Goal: Find specific page/section: Find specific page/section

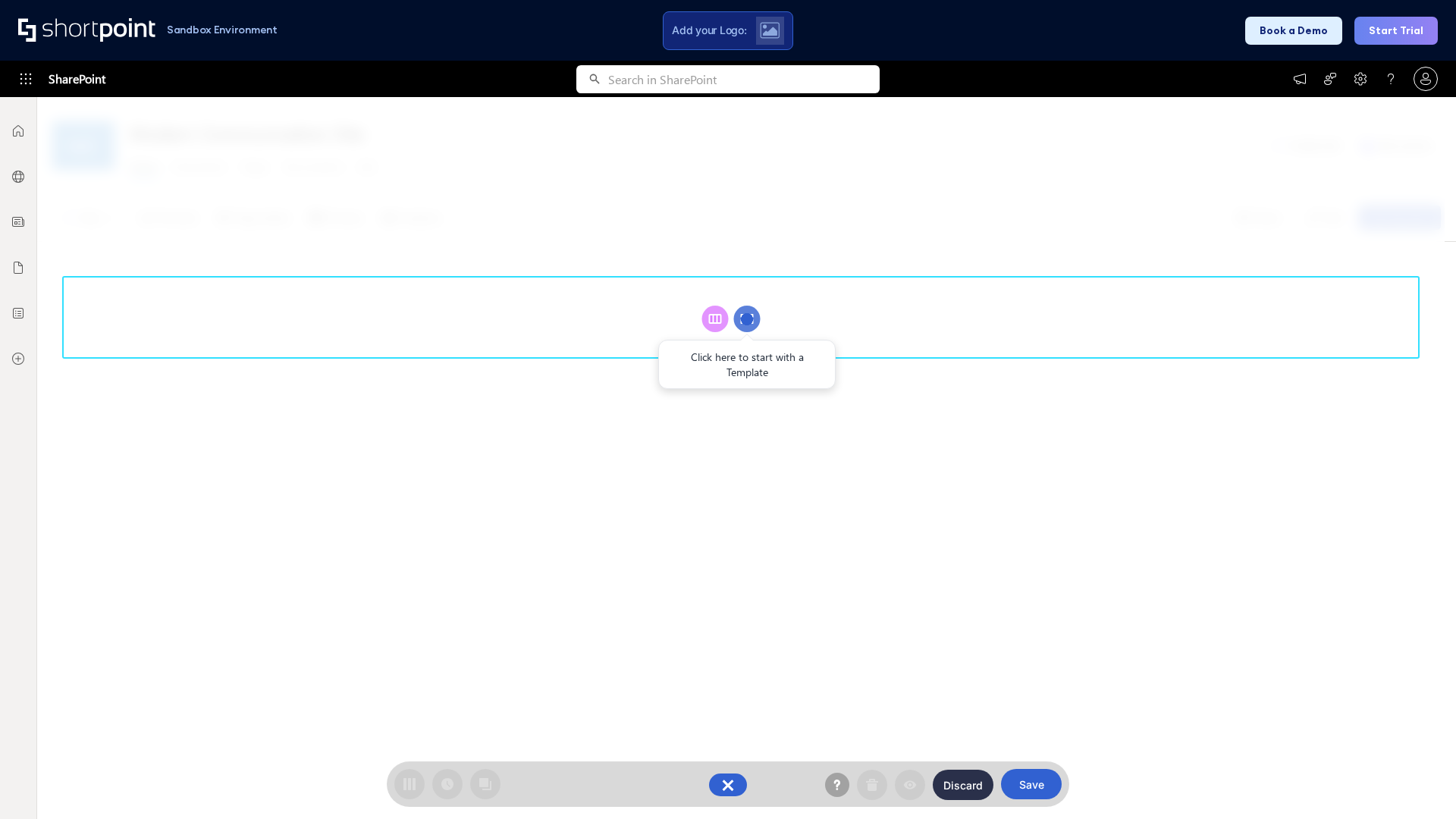
click at [747, 319] on circle at bounding box center [747, 319] width 27 height 27
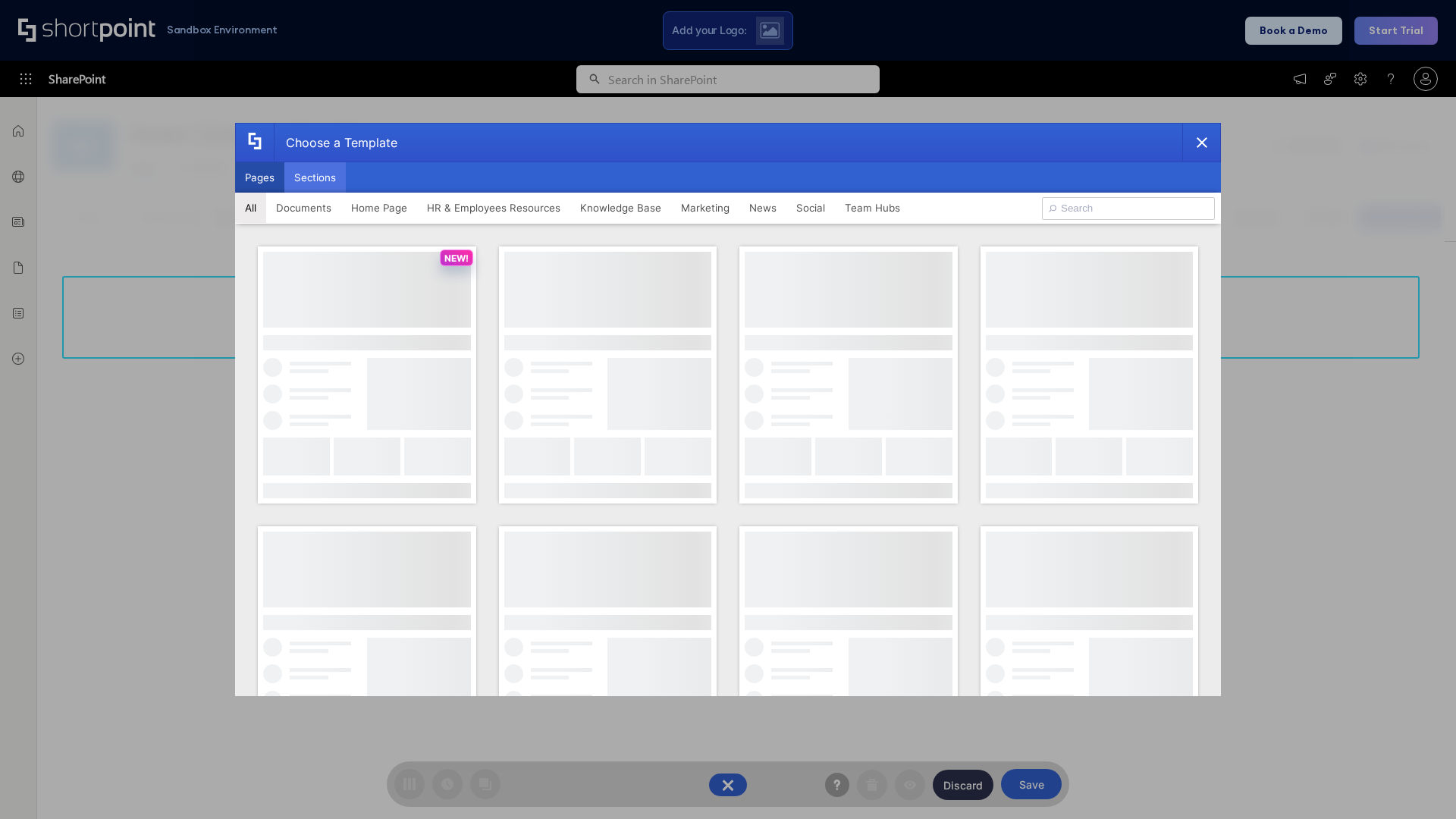
click at [315, 177] on button "Sections" at bounding box center [315, 177] width 61 height 30
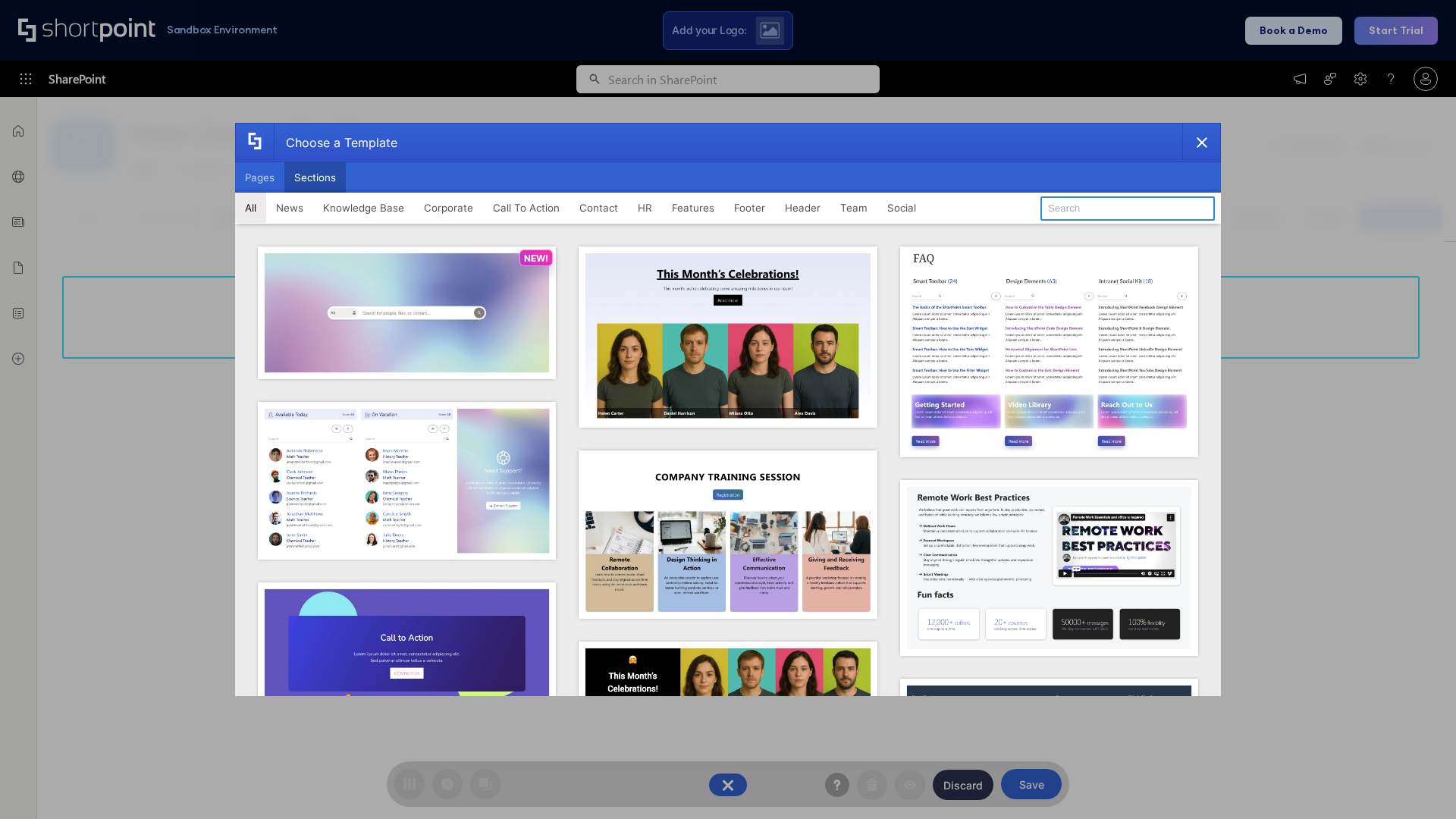
type input "Service Block 1"
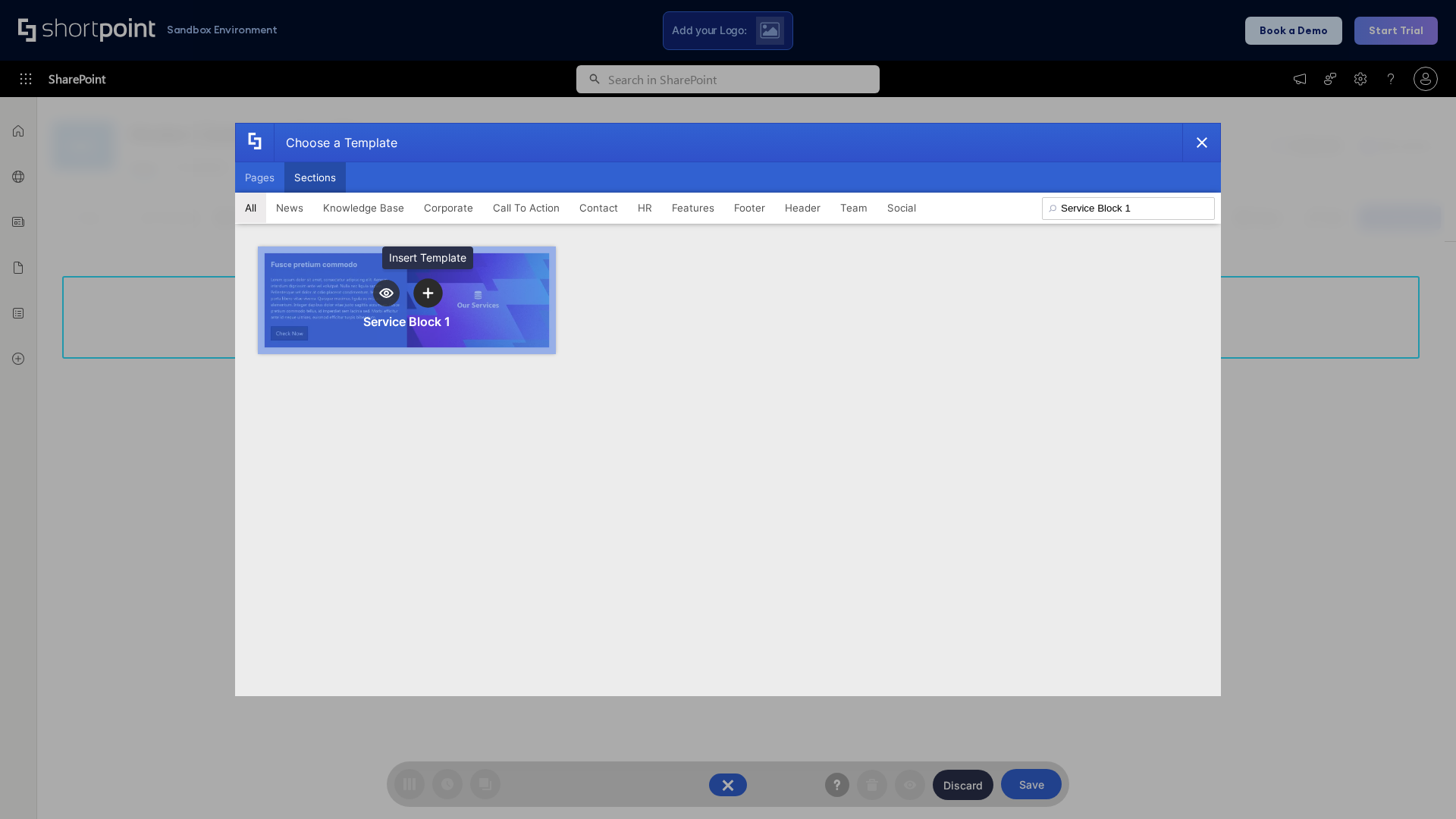
click at [428, 293] on icon "template selector" at bounding box center [428, 293] width 11 height 11
